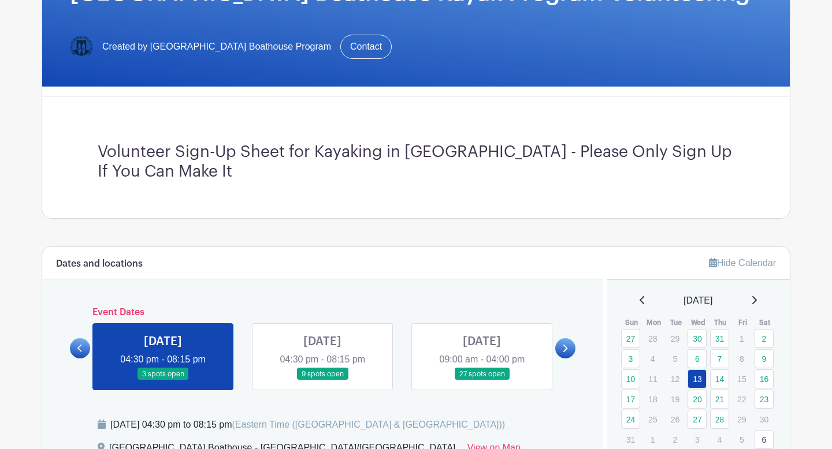
scroll to position [321, 0]
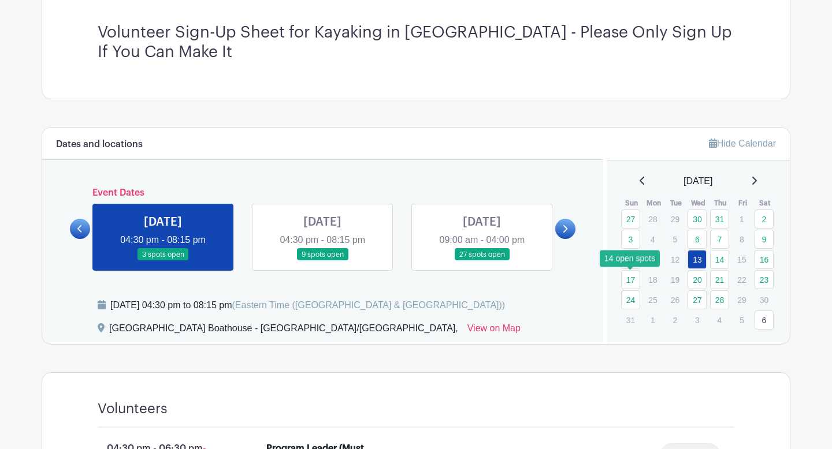
click at [630, 278] on link "17" at bounding box center [630, 279] width 19 height 19
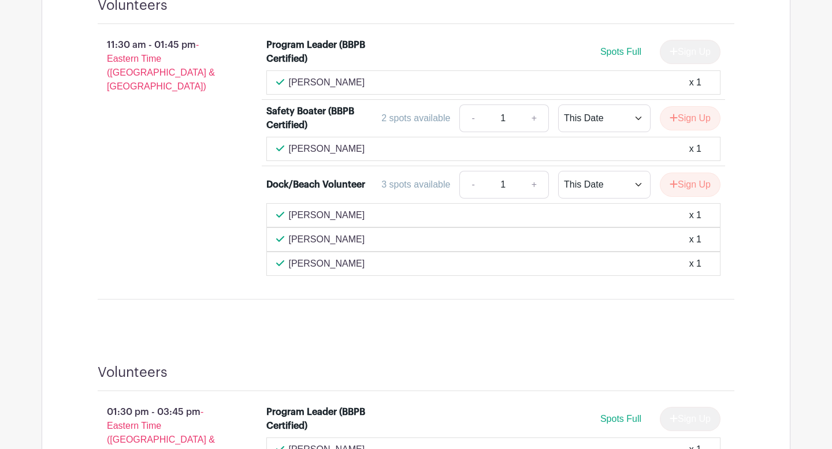
scroll to position [723, 0]
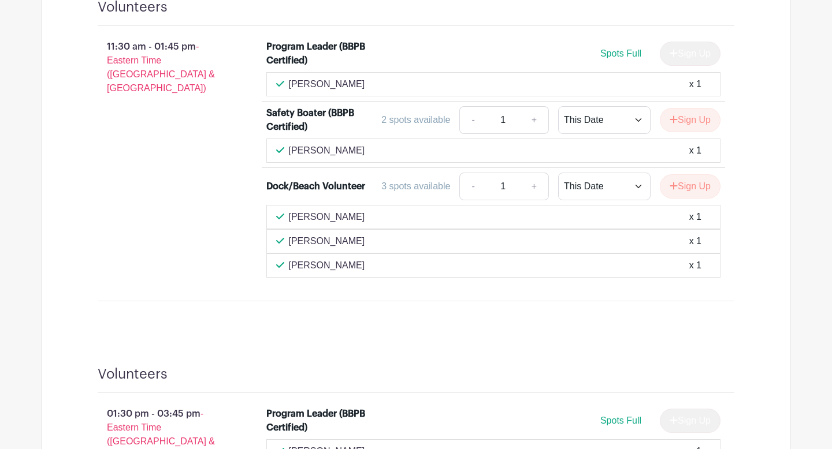
drag, startPoint x: 333, startPoint y: 218, endPoint x: 289, endPoint y: 219, distance: 43.9
click at [289, 219] on p "[PERSON_NAME]" at bounding box center [327, 217] width 76 height 14
click at [701, 128] on button "Sign Up" at bounding box center [690, 120] width 61 height 24
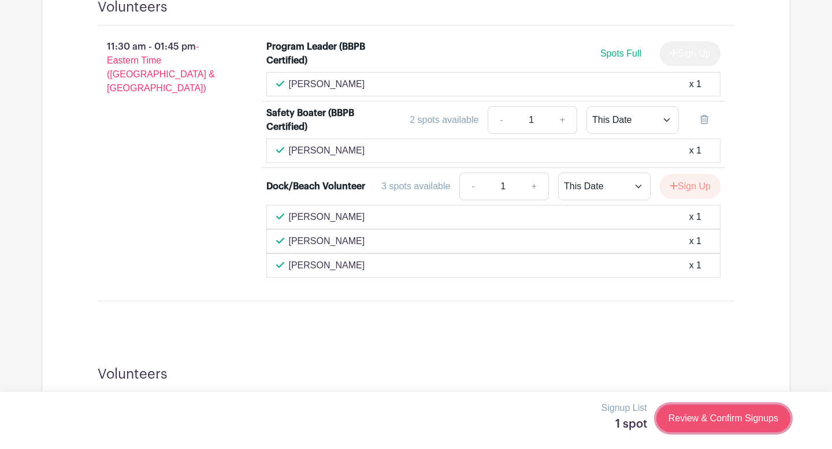
click at [709, 421] on link "Review & Confirm Signups" at bounding box center [723, 419] width 134 height 28
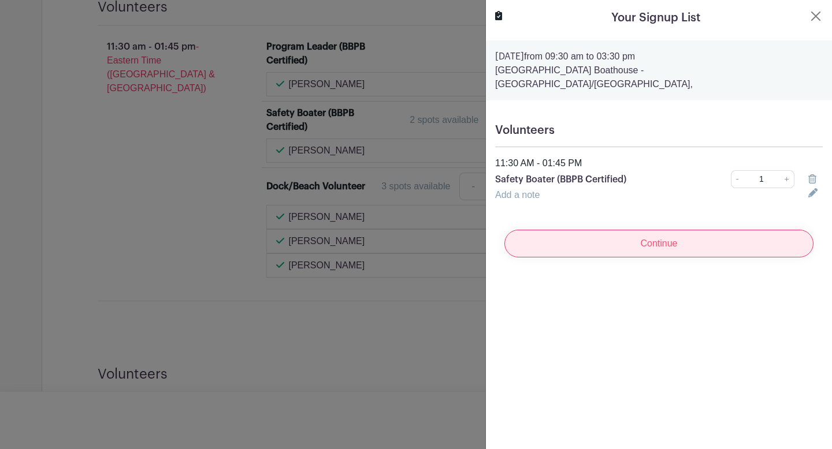
click at [648, 232] on input "Continue" at bounding box center [658, 244] width 309 height 28
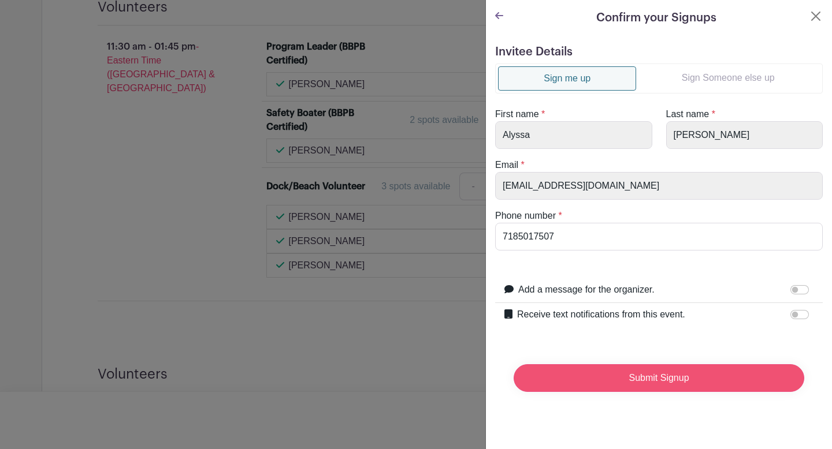
click at [666, 371] on input "Submit Signup" at bounding box center [659, 379] width 291 height 28
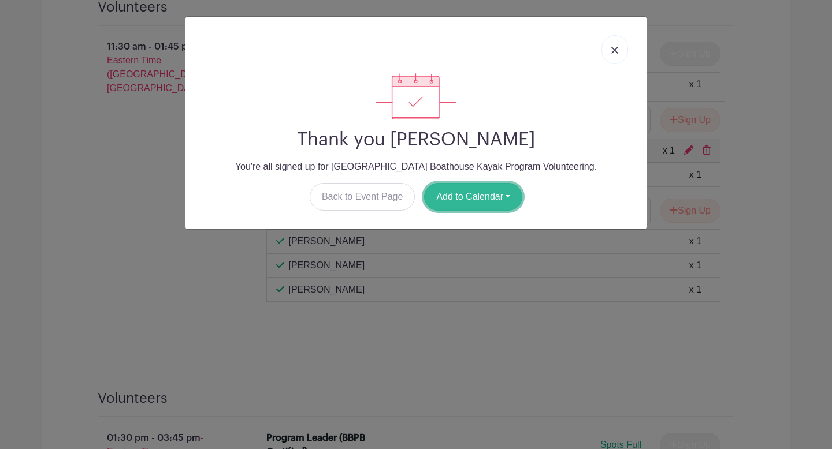
click at [474, 190] on button "Add to Calendar" at bounding box center [473, 197] width 98 height 28
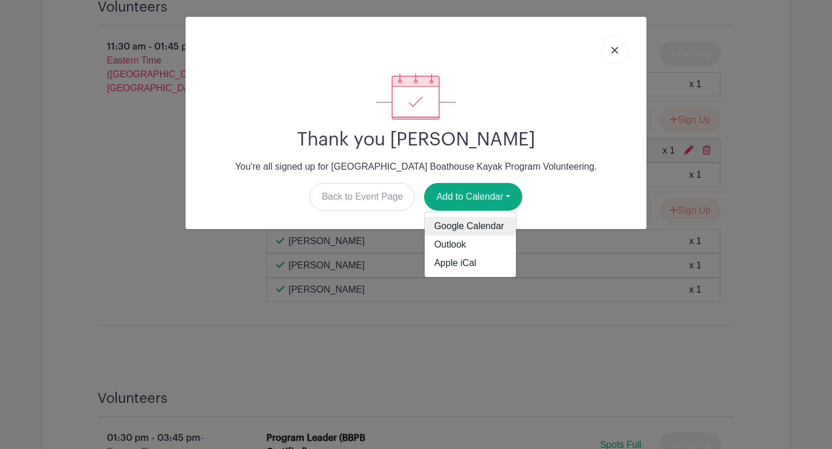
click at [460, 226] on link "Google Calendar" at bounding box center [470, 226] width 91 height 18
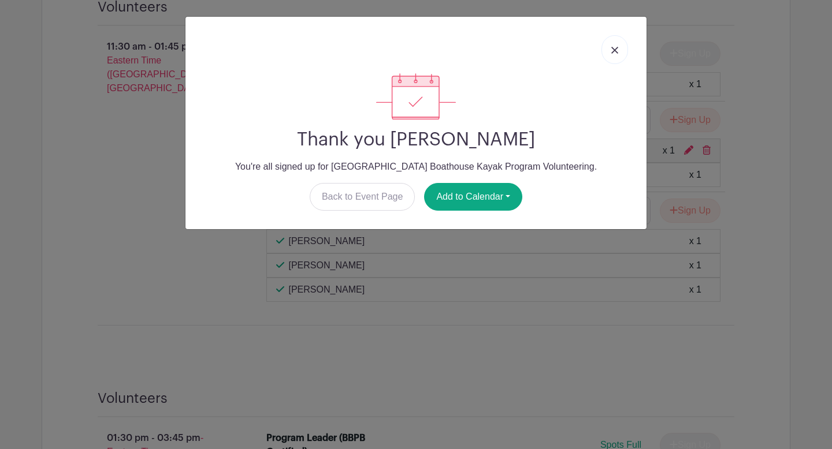
click at [614, 55] on link at bounding box center [614, 49] width 27 height 29
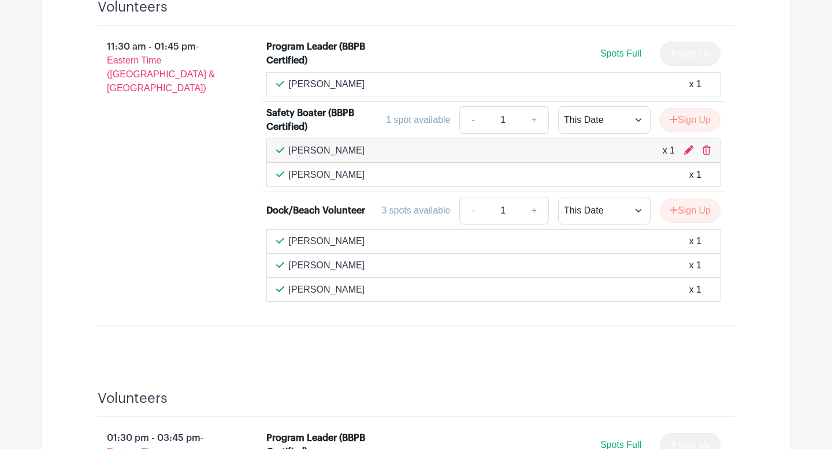
click at [329, 152] on p "[PERSON_NAME]" at bounding box center [327, 151] width 76 height 14
click at [687, 150] on icon at bounding box center [688, 150] width 9 height 9
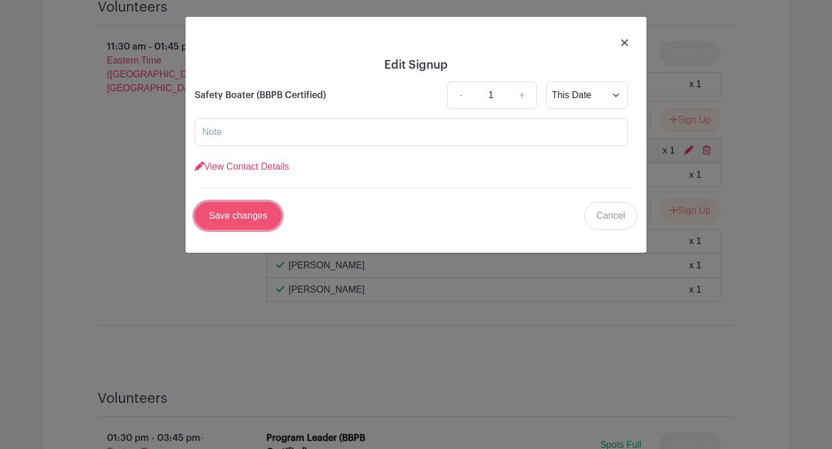
click at [267, 214] on input "Save changes" at bounding box center [238, 216] width 87 height 28
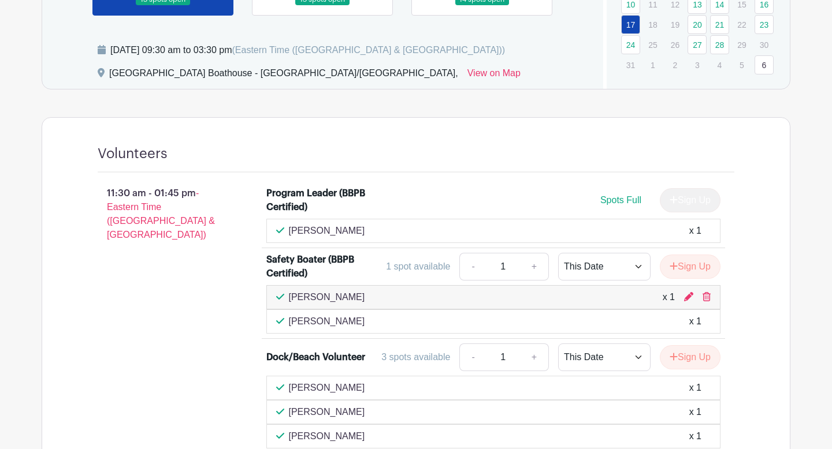
scroll to position [577, 0]
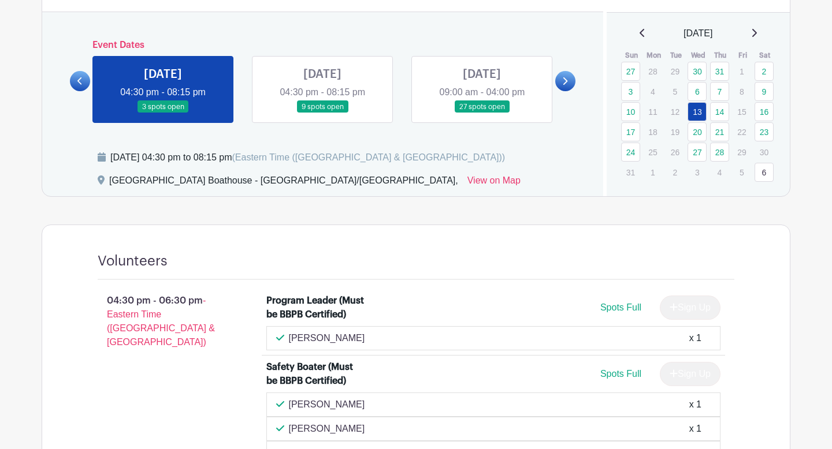
scroll to position [468, 0]
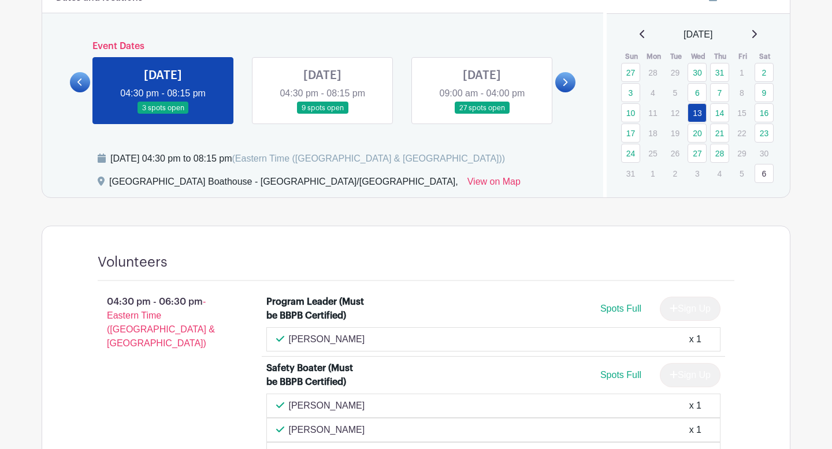
click at [560, 79] on link at bounding box center [565, 82] width 20 height 20
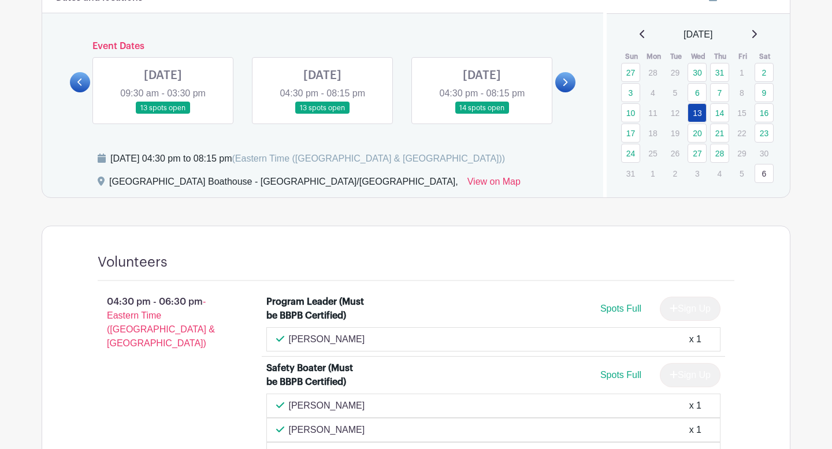
click at [163, 114] on link at bounding box center [163, 114] width 0 height 0
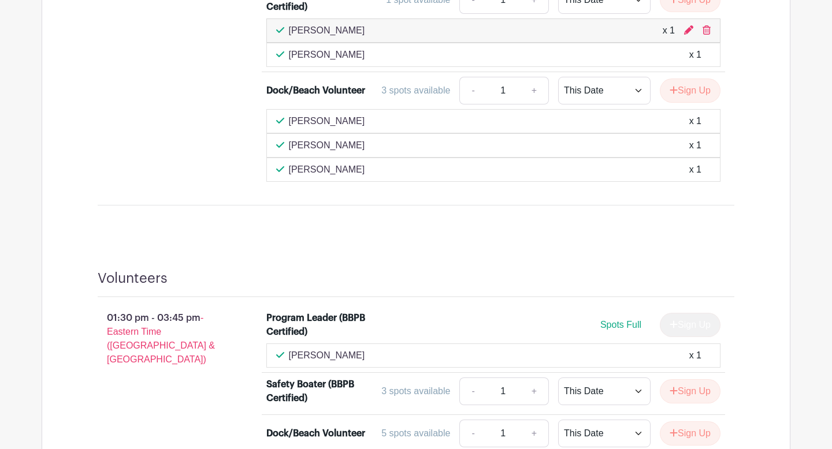
scroll to position [818, 0]
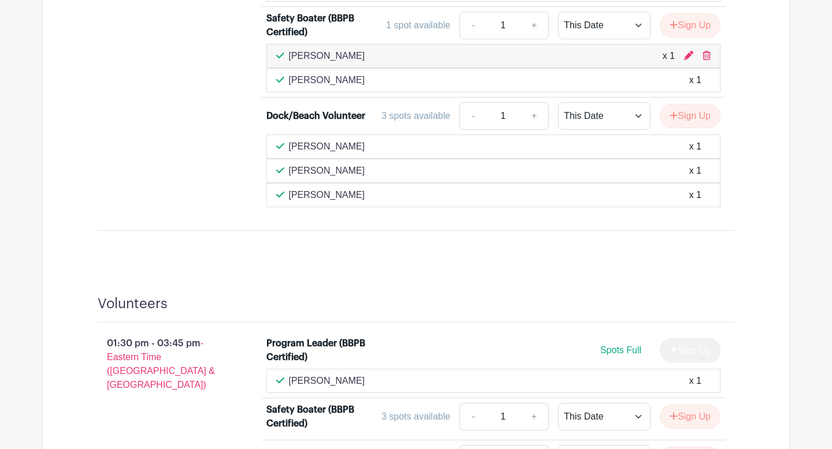
click at [603, 58] on div "Alyssa Fagan x 1" at bounding box center [493, 56] width 435 height 14
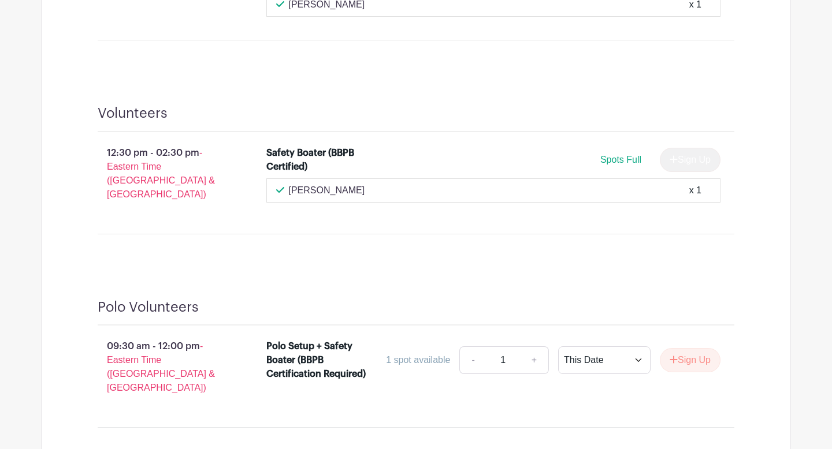
scroll to position [1179, 0]
